Goal: Task Accomplishment & Management: Manage account settings

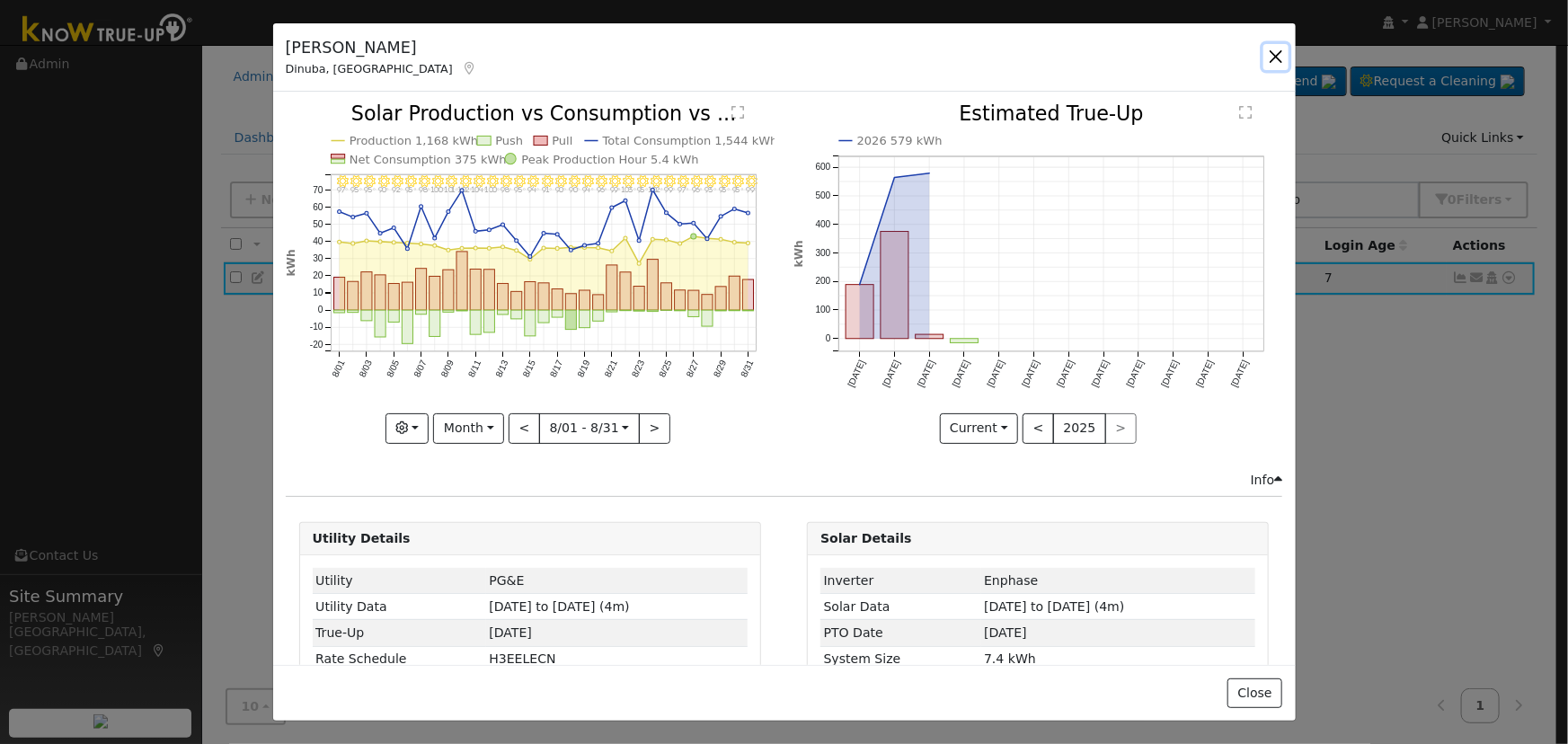
click at [1270, 59] on button "button" at bounding box center [1275, 56] width 25 height 25
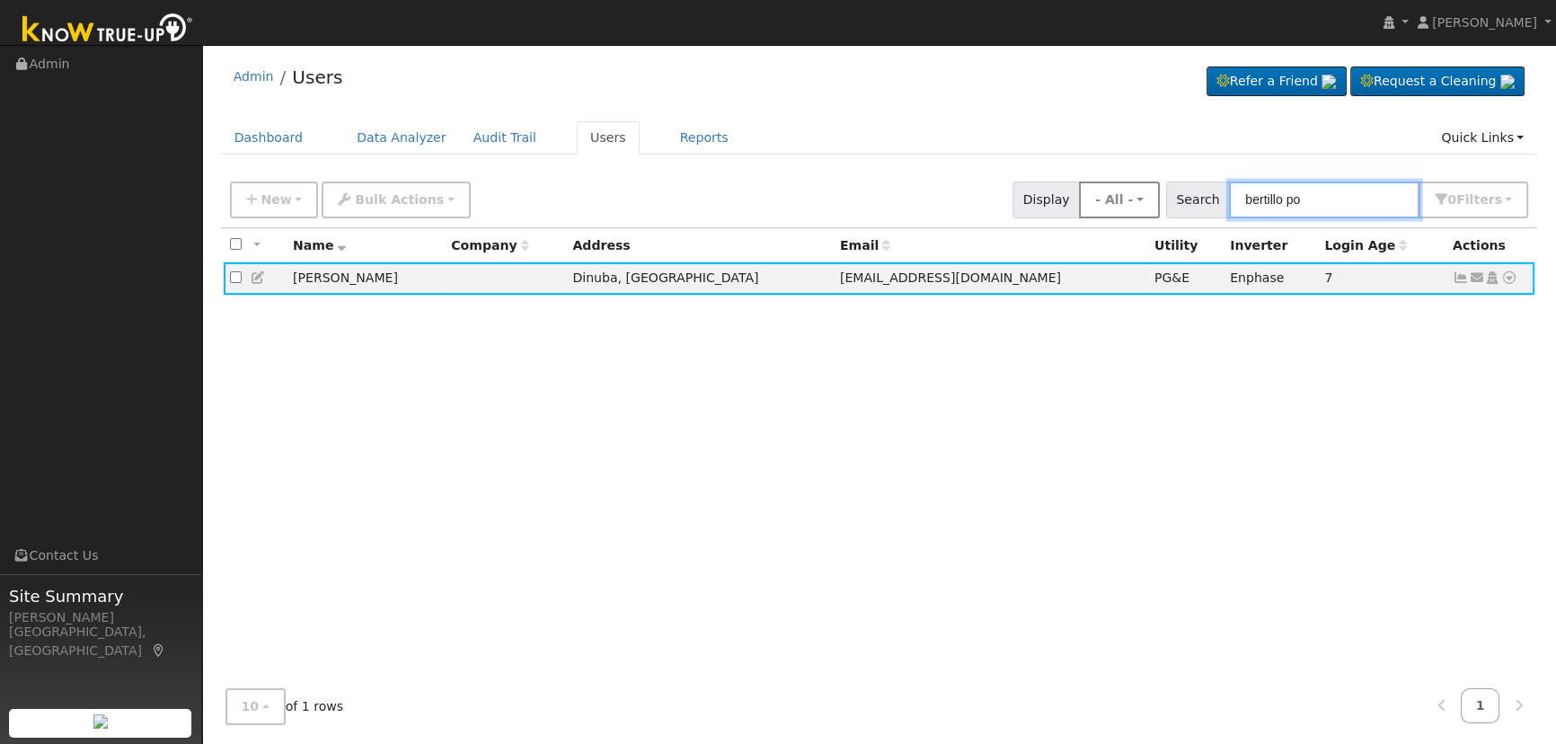
drag, startPoint x: 1317, startPoint y: 196, endPoint x: 1161, endPoint y: 189, distance: 156.5
click at [1161, 189] on div "New Add User Quick Add Quick Connect Quick Convert Lead Bulk Actions Send Email…" at bounding box center [879, 196] width 1306 height 43
paste input "[PHONE_NUMBER]"
type input "[PHONE_NUMBER]"
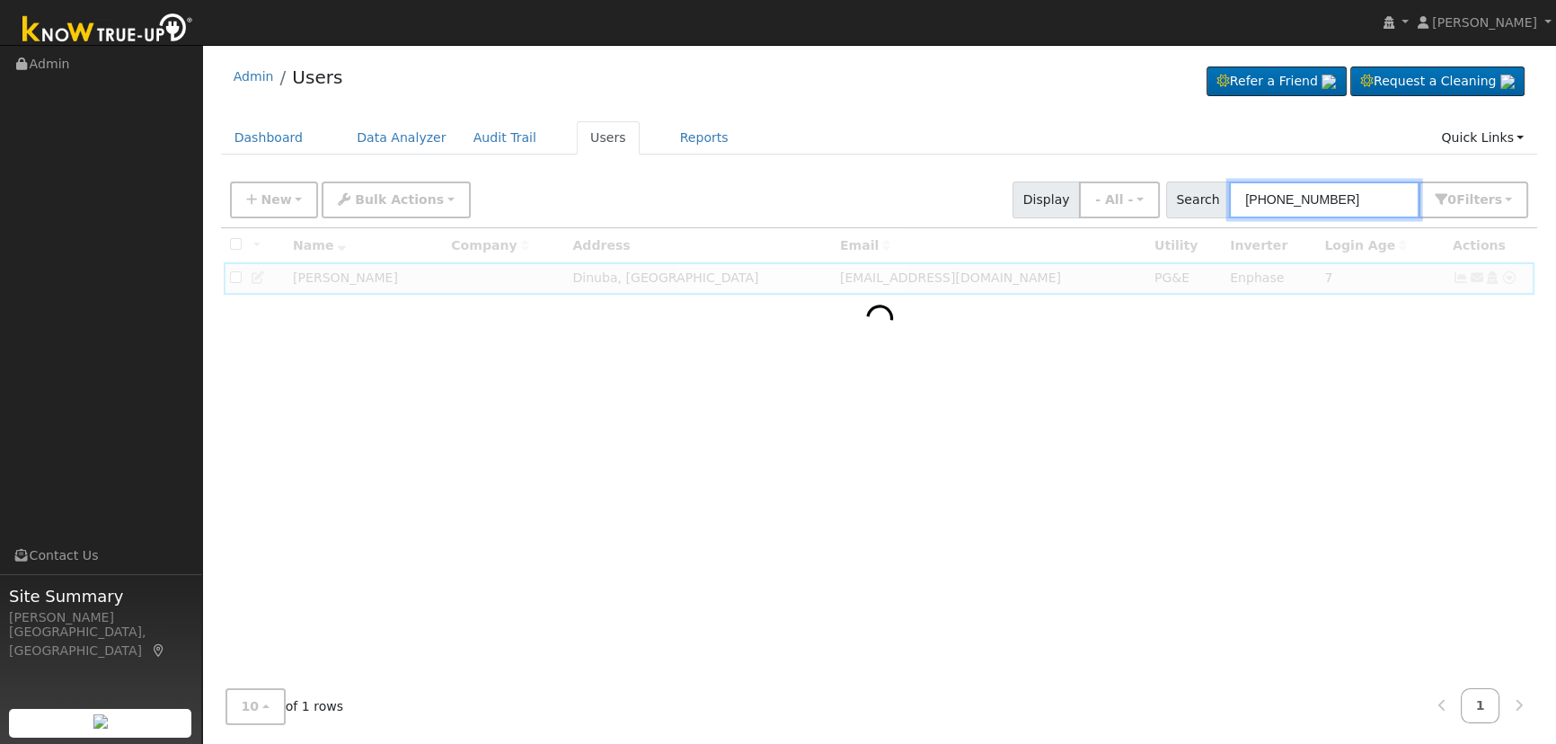
drag, startPoint x: 1354, startPoint y: 191, endPoint x: 1033, endPoint y: 182, distance: 320.9
click at [1033, 182] on div "New Add User Quick Add Quick Connect Quick Convert Lead Bulk Actions Send Email…" at bounding box center [879, 196] width 1306 height 43
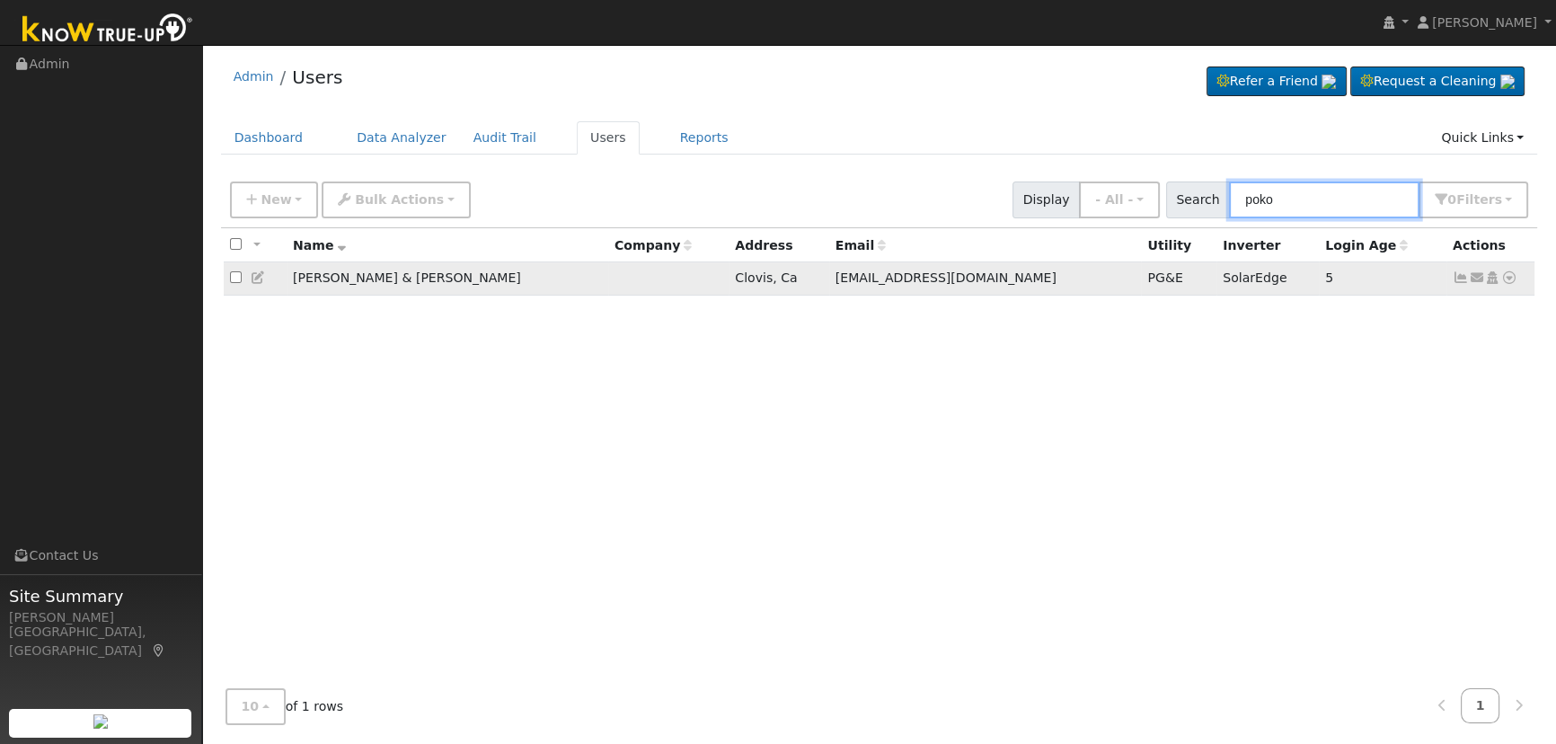
type input "poko"
click at [1457, 279] on icon at bounding box center [1461, 277] width 16 height 13
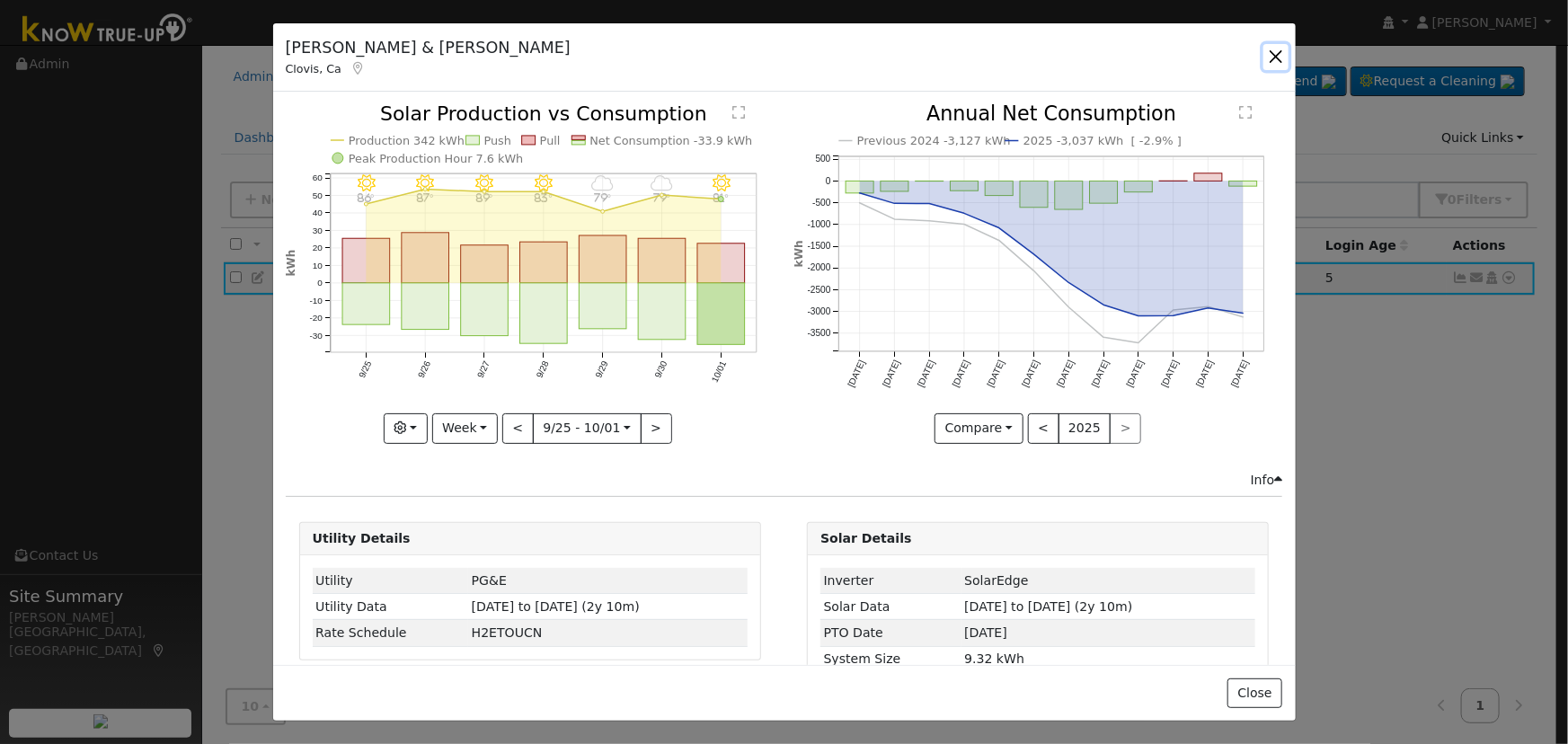
drag, startPoint x: 1280, startPoint y: 53, endPoint x: 851, endPoint y: 152, distance: 440.7
click at [1280, 53] on button "button" at bounding box center [1275, 56] width 25 height 25
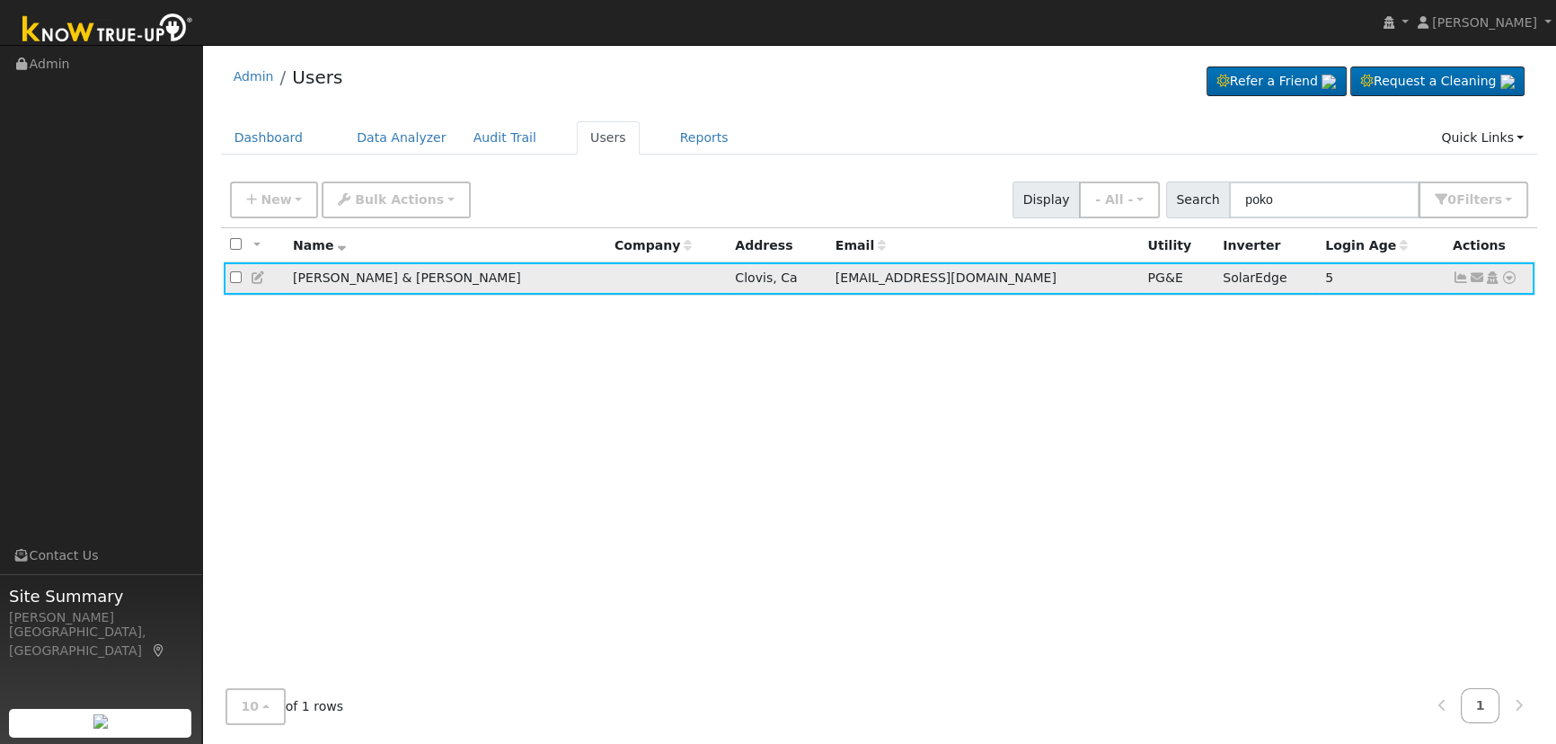
click at [247, 281] on td at bounding box center [255, 278] width 63 height 33
click at [257, 283] on icon at bounding box center [259, 277] width 16 height 13
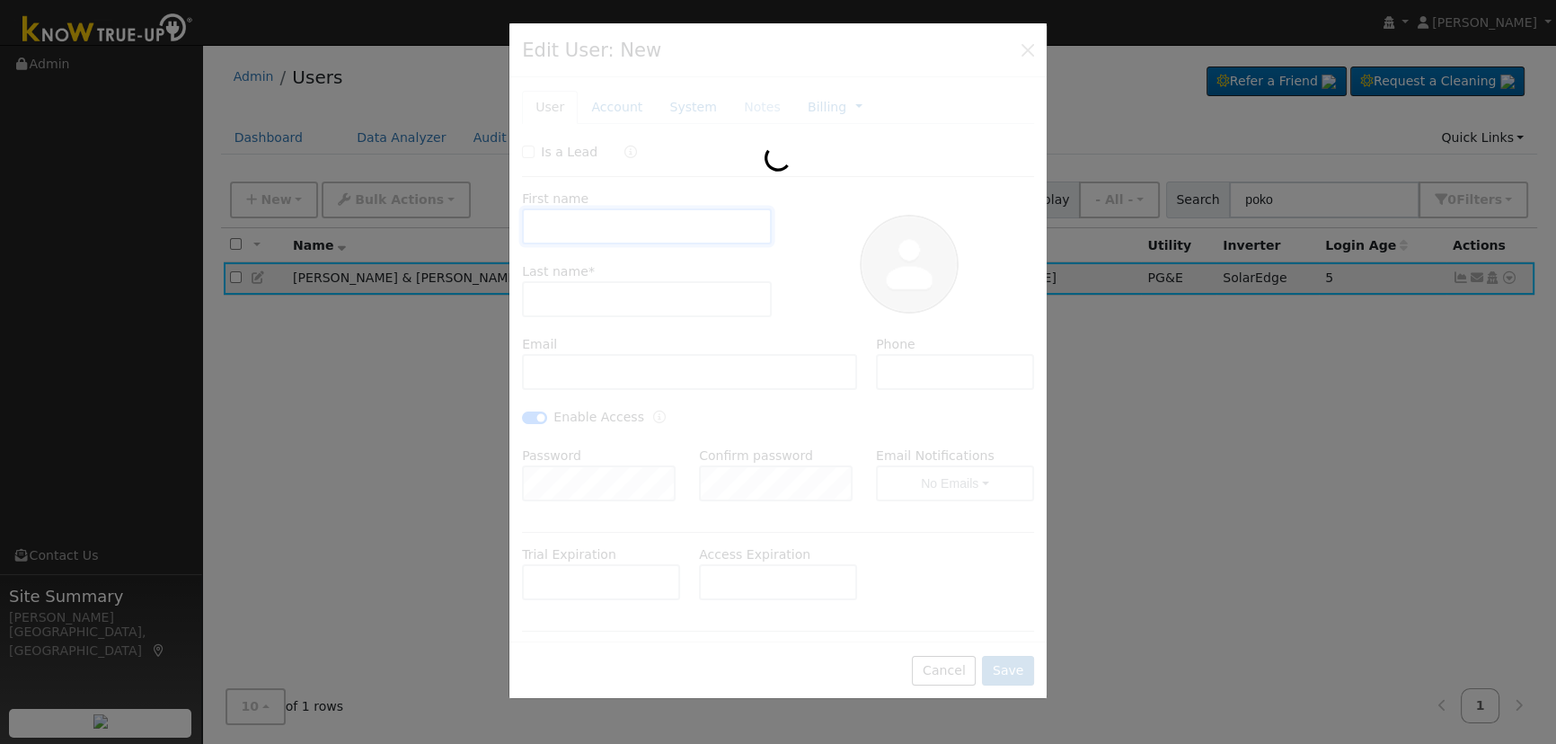
type input "[PERSON_NAME] & [PERSON_NAME]"
type input "[PERSON_NAME]"
type input "[EMAIL_ADDRESS][DOMAIN_NAME]"
type input "[PHONE_NUMBER]"
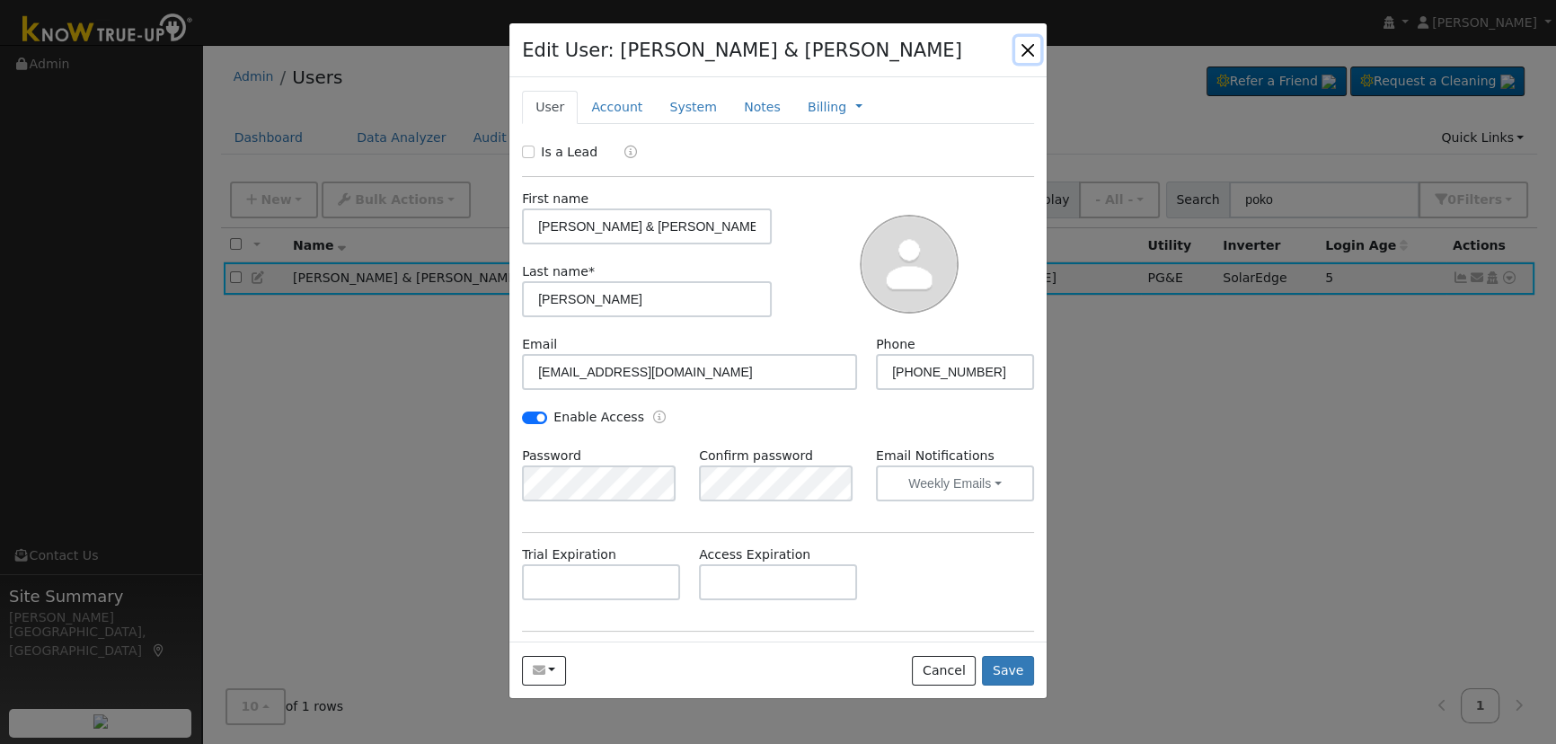
click at [1023, 45] on button "button" at bounding box center [1027, 49] width 25 height 25
